Goal: Task Accomplishment & Management: Use online tool/utility

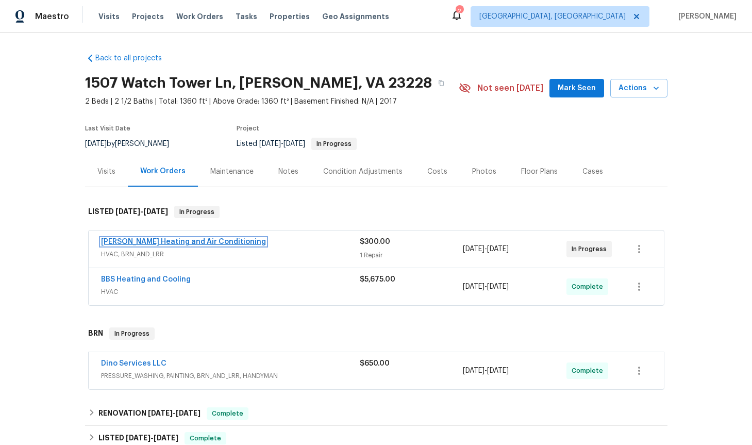
click at [180, 242] on link "[PERSON_NAME] Heating and Air Conditioning" at bounding box center [183, 241] width 165 height 7
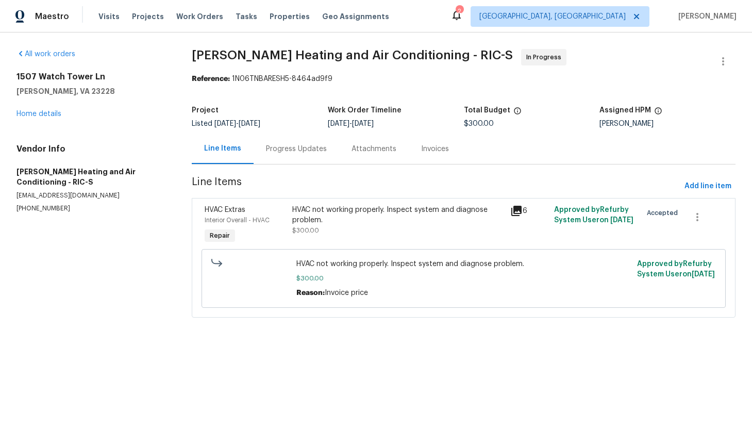
click at [296, 151] on div "Progress Updates" at bounding box center [296, 149] width 61 height 10
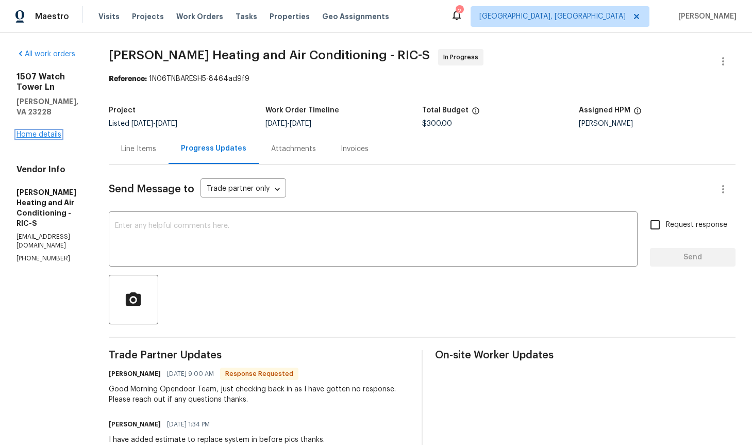
click at [48, 131] on link "Home details" at bounding box center [38, 134] width 45 height 7
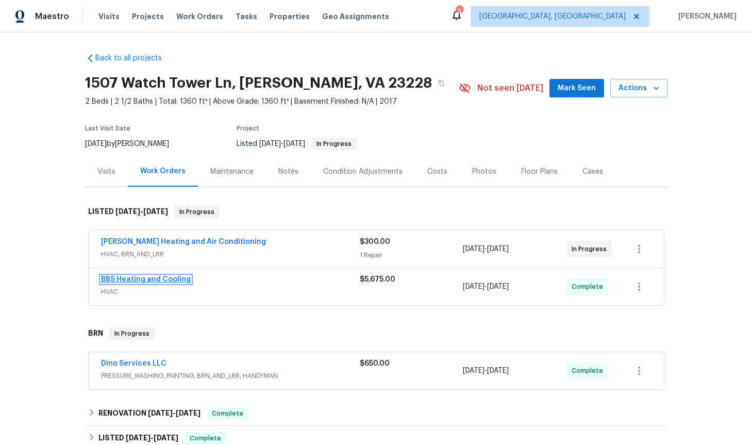
click at [160, 282] on link "BBS Heating and Cooling" at bounding box center [146, 279] width 90 height 7
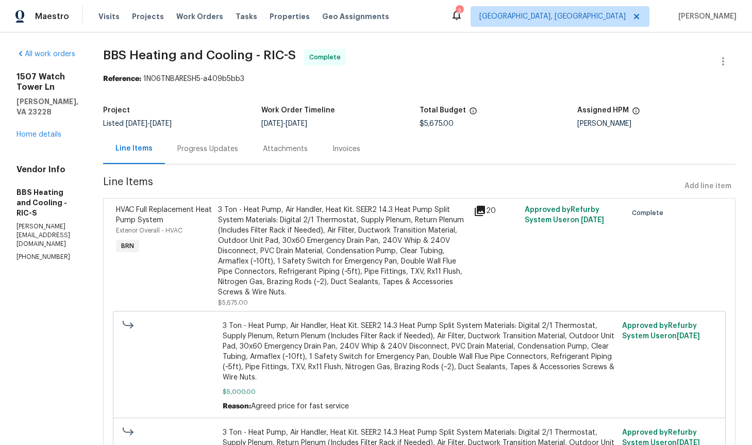
click at [360, 150] on div "Invoices" at bounding box center [347, 149] width 28 height 10
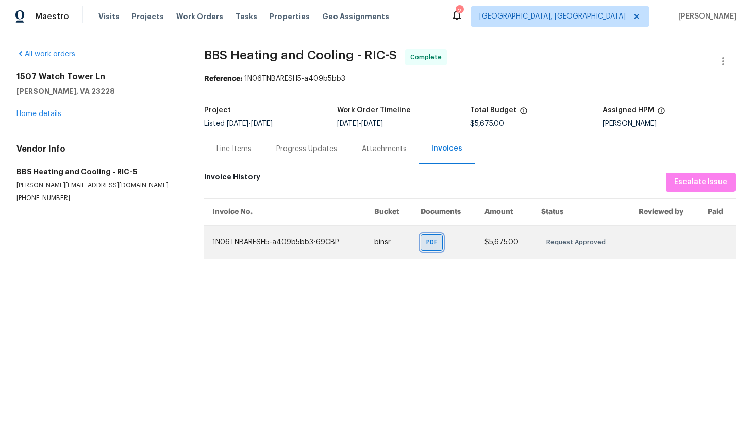
click at [435, 245] on span "PDF" at bounding box center [433, 242] width 15 height 10
